Goal: Transaction & Acquisition: Subscribe to service/newsletter

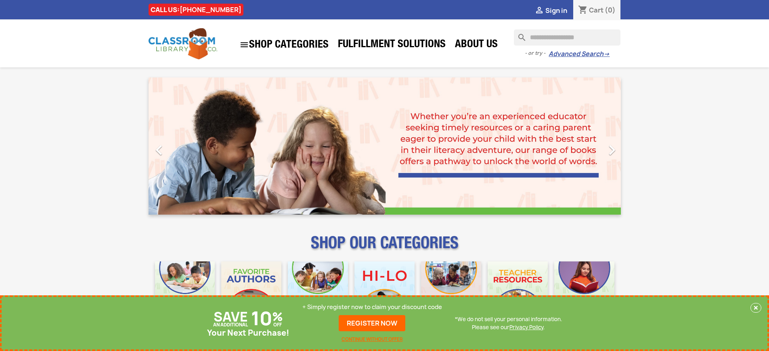
click at [372, 307] on p "+ Simply register now to claim your discount code" at bounding box center [372, 307] width 140 height 8
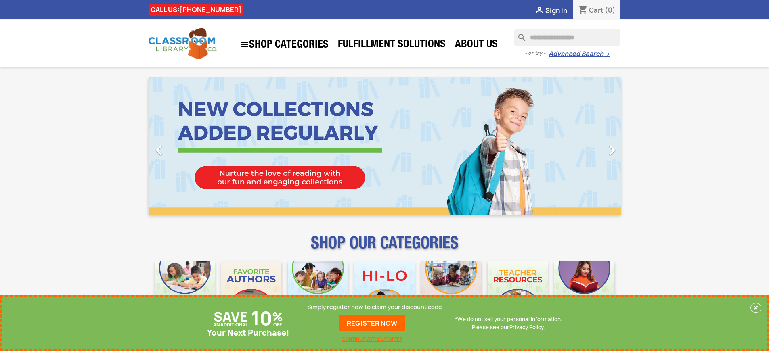
click at [372, 307] on p "+ Simply register now to claim your discount code" at bounding box center [372, 307] width 140 height 8
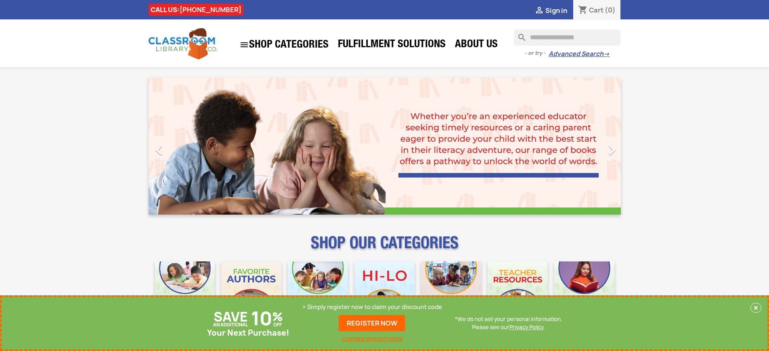
click at [372, 307] on p "+ Simply register now to claim your discount code" at bounding box center [372, 307] width 140 height 8
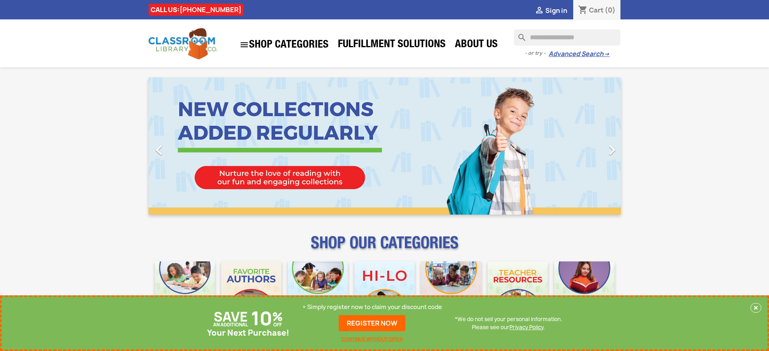
click at [372, 307] on p "+ Simply register now to claim your discount code" at bounding box center [372, 307] width 140 height 8
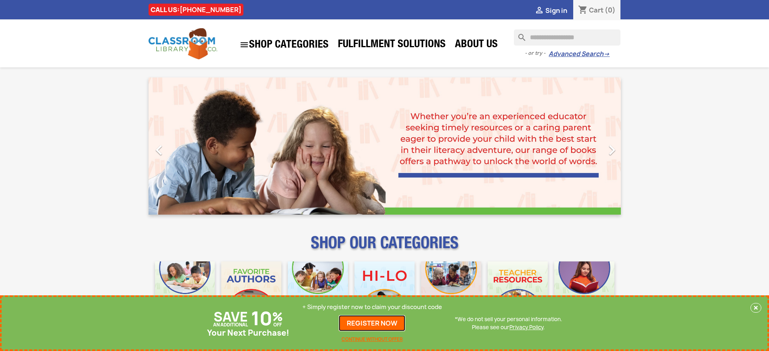
click at [372, 323] on link "REGISTER NOW" at bounding box center [372, 323] width 67 height 16
click at [372, 307] on p "+ Simply register now to claim your discount code" at bounding box center [372, 307] width 140 height 8
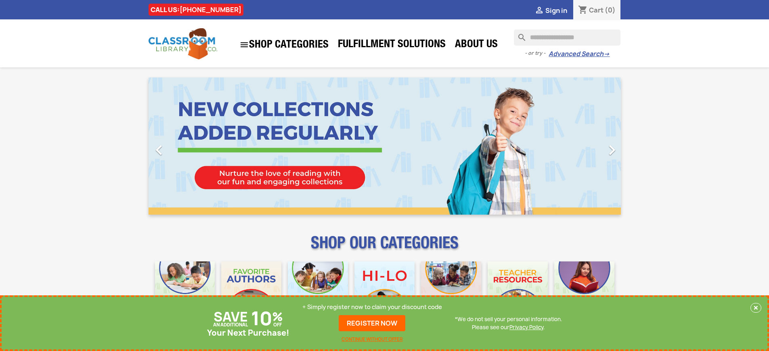
click at [372, 307] on p "+ Simply register now to claim your discount code" at bounding box center [372, 307] width 140 height 8
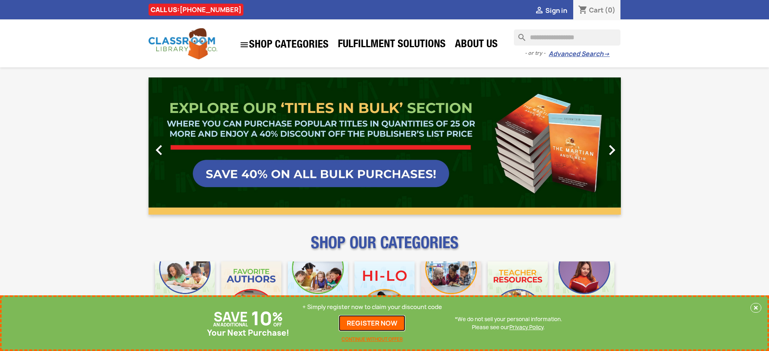
click at [372, 323] on link "REGISTER NOW" at bounding box center [372, 323] width 67 height 16
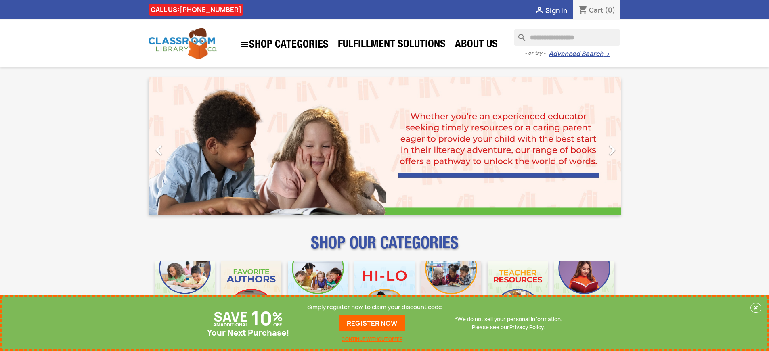
click at [372, 307] on p "+ Simply register now to claim your discount code" at bounding box center [372, 307] width 140 height 8
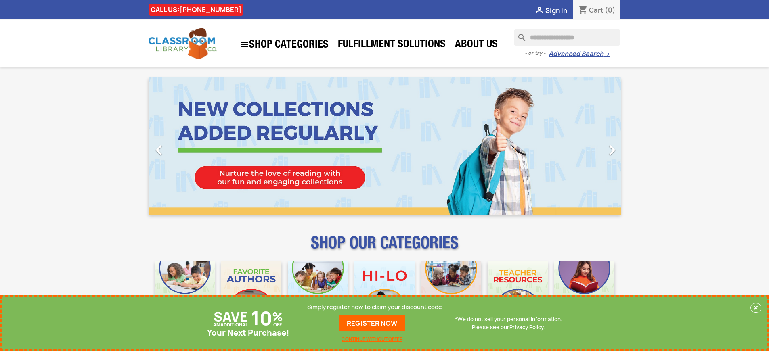
click at [372, 307] on p "+ Simply register now to claim your discount code" at bounding box center [372, 307] width 140 height 8
click at [372, 323] on link "REGISTER NOW" at bounding box center [372, 323] width 67 height 16
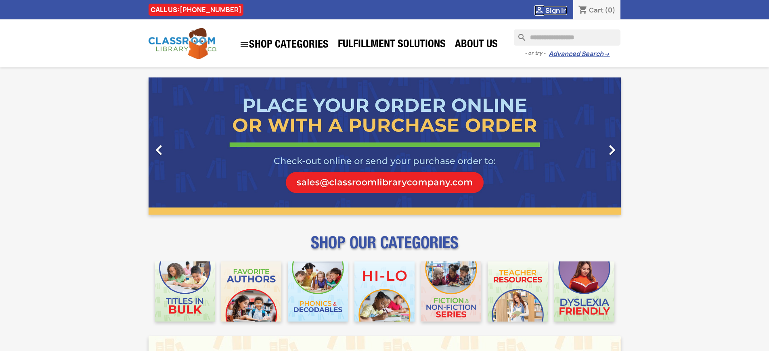
click at [556, 10] on span "Sign in" at bounding box center [556, 10] width 22 height 9
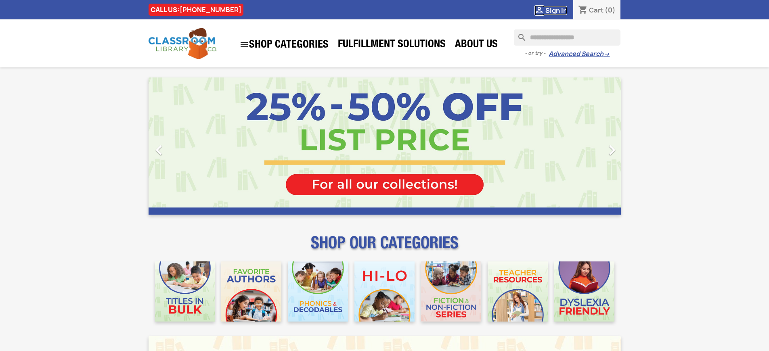
click at [556, 10] on span "Sign in" at bounding box center [556, 10] width 22 height 9
